Goal: Navigation & Orientation: Find specific page/section

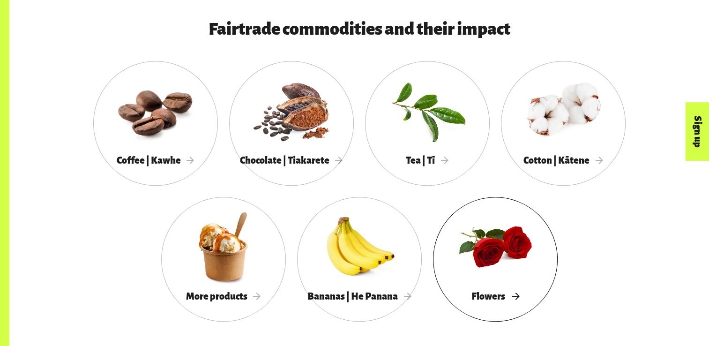
click at [502, 284] on div at bounding box center [495, 246] width 125 height 81
